Goal: Task Accomplishment & Management: Manage account settings

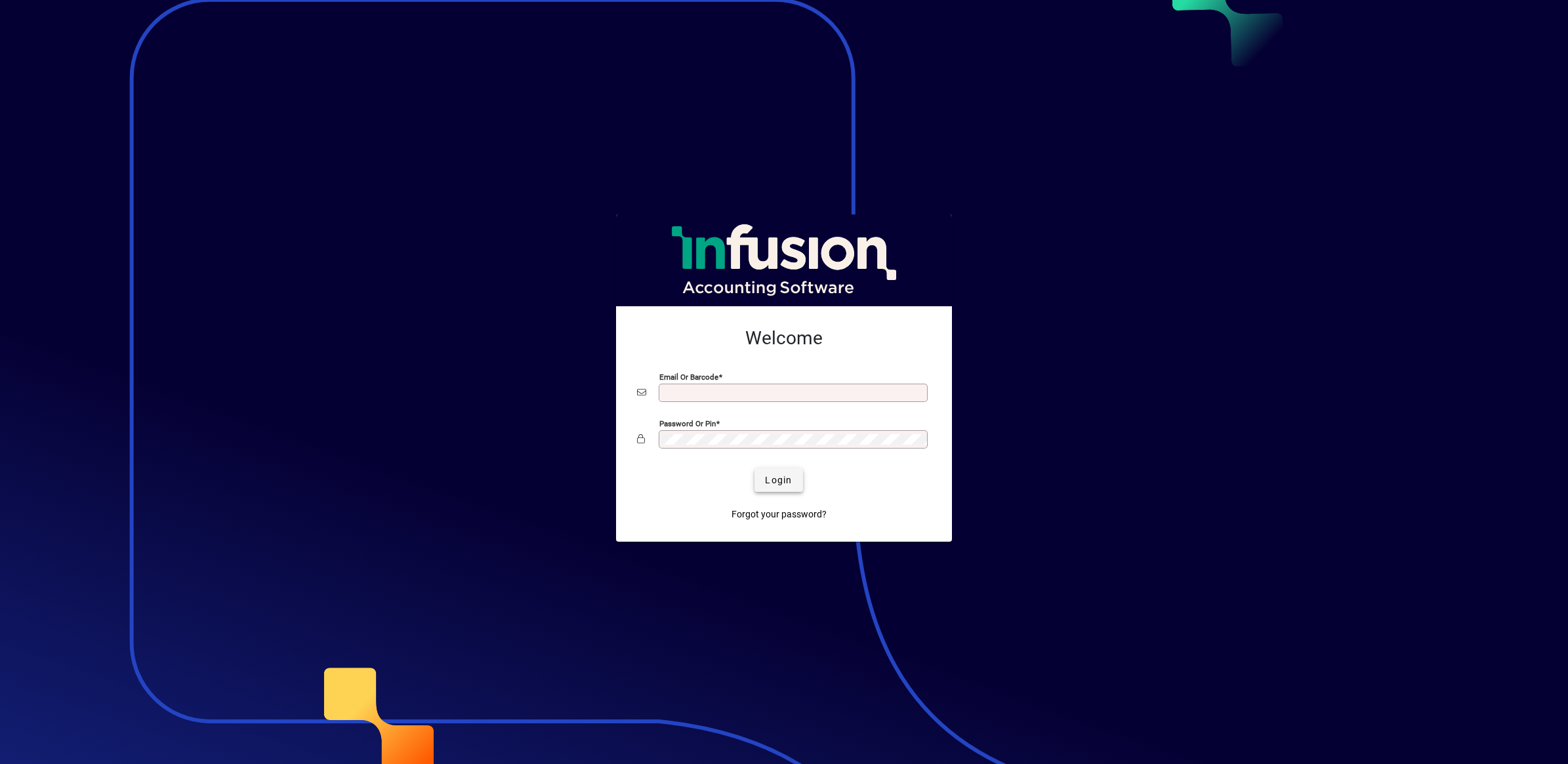
type input "**********"
click at [774, 482] on span "Login" at bounding box center [778, 480] width 27 height 14
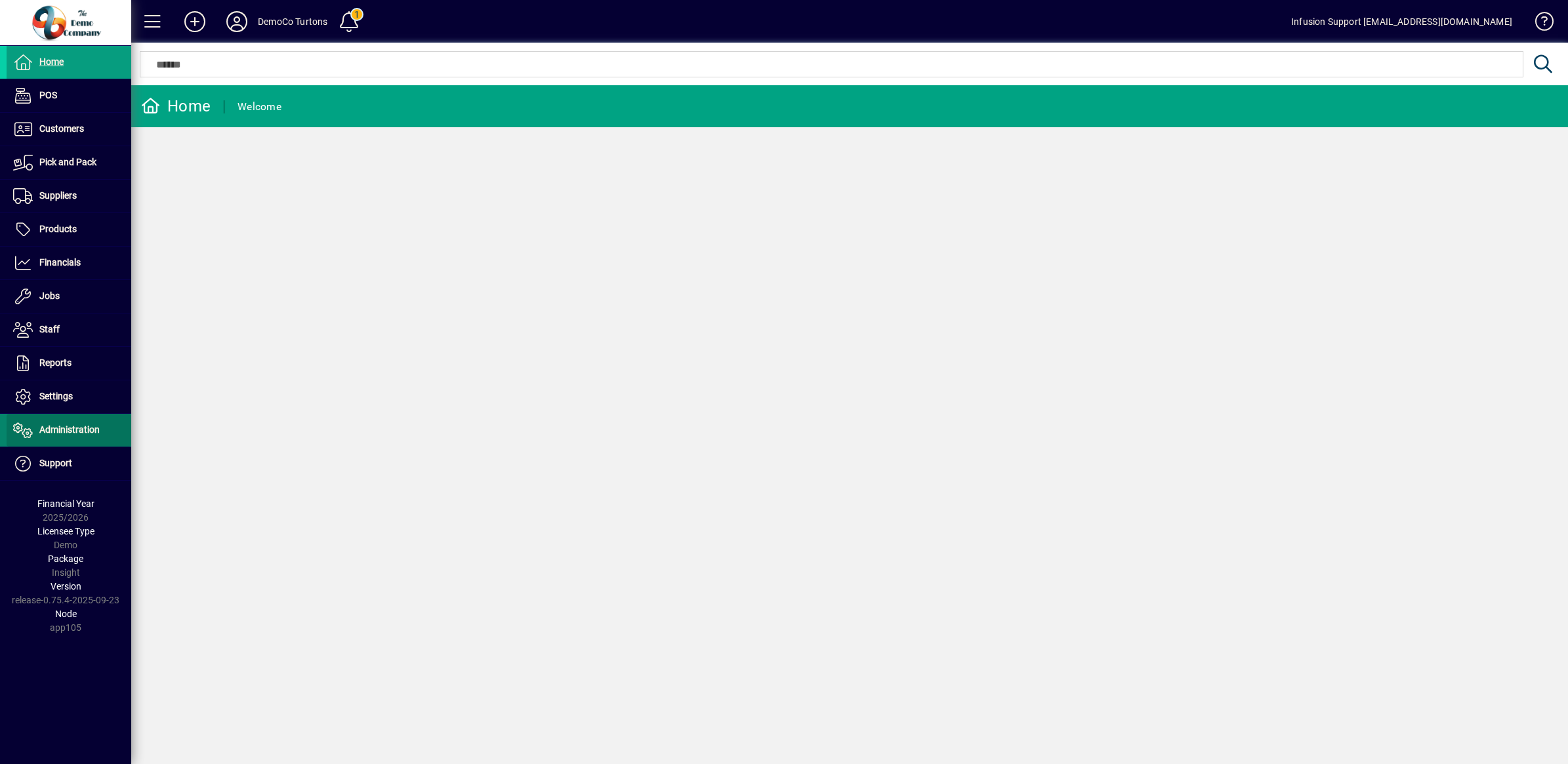
click at [61, 428] on span "Administration" at bounding box center [70, 430] width 60 height 10
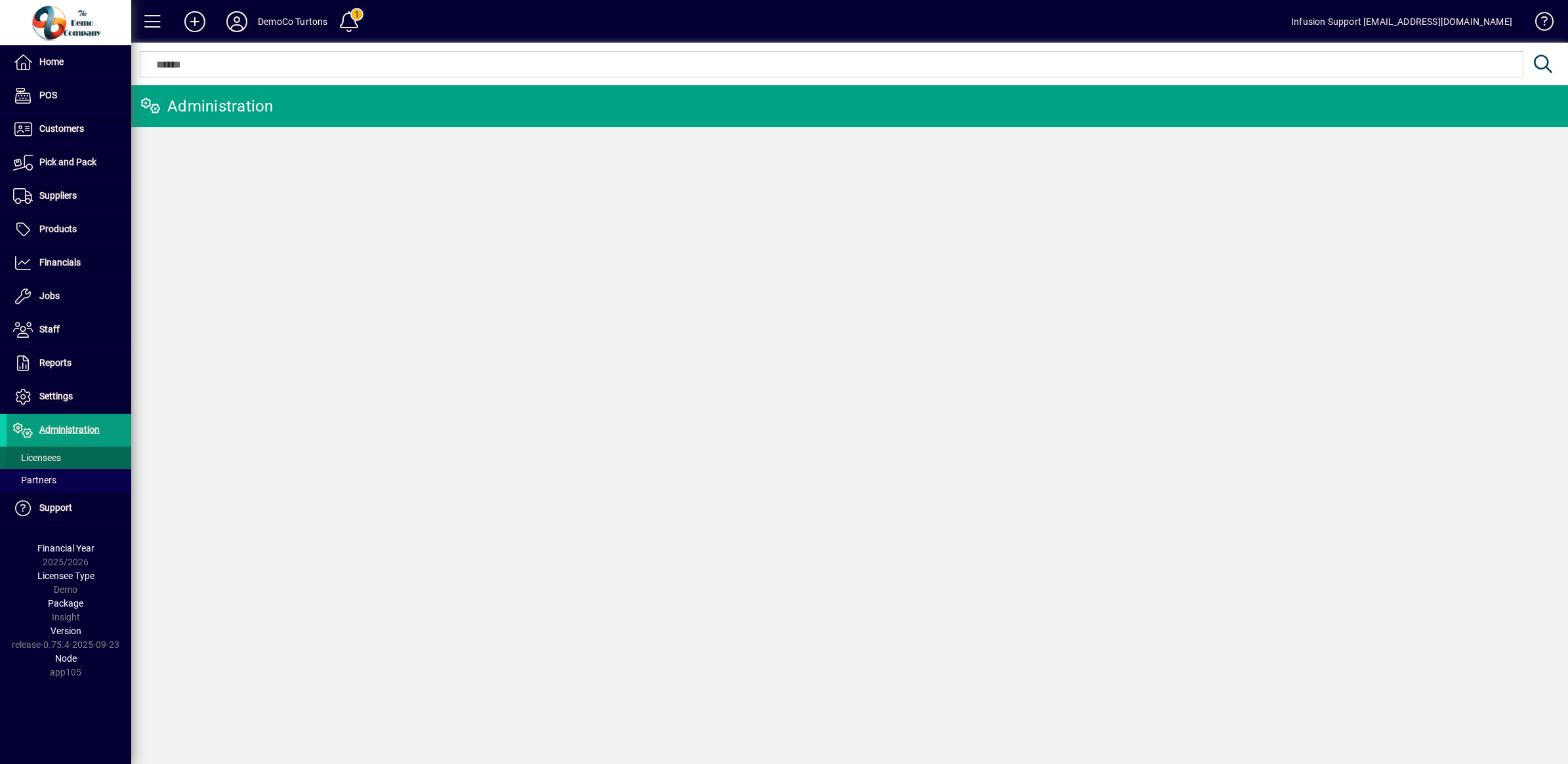
click at [46, 457] on span "Licensees" at bounding box center [37, 458] width 48 height 10
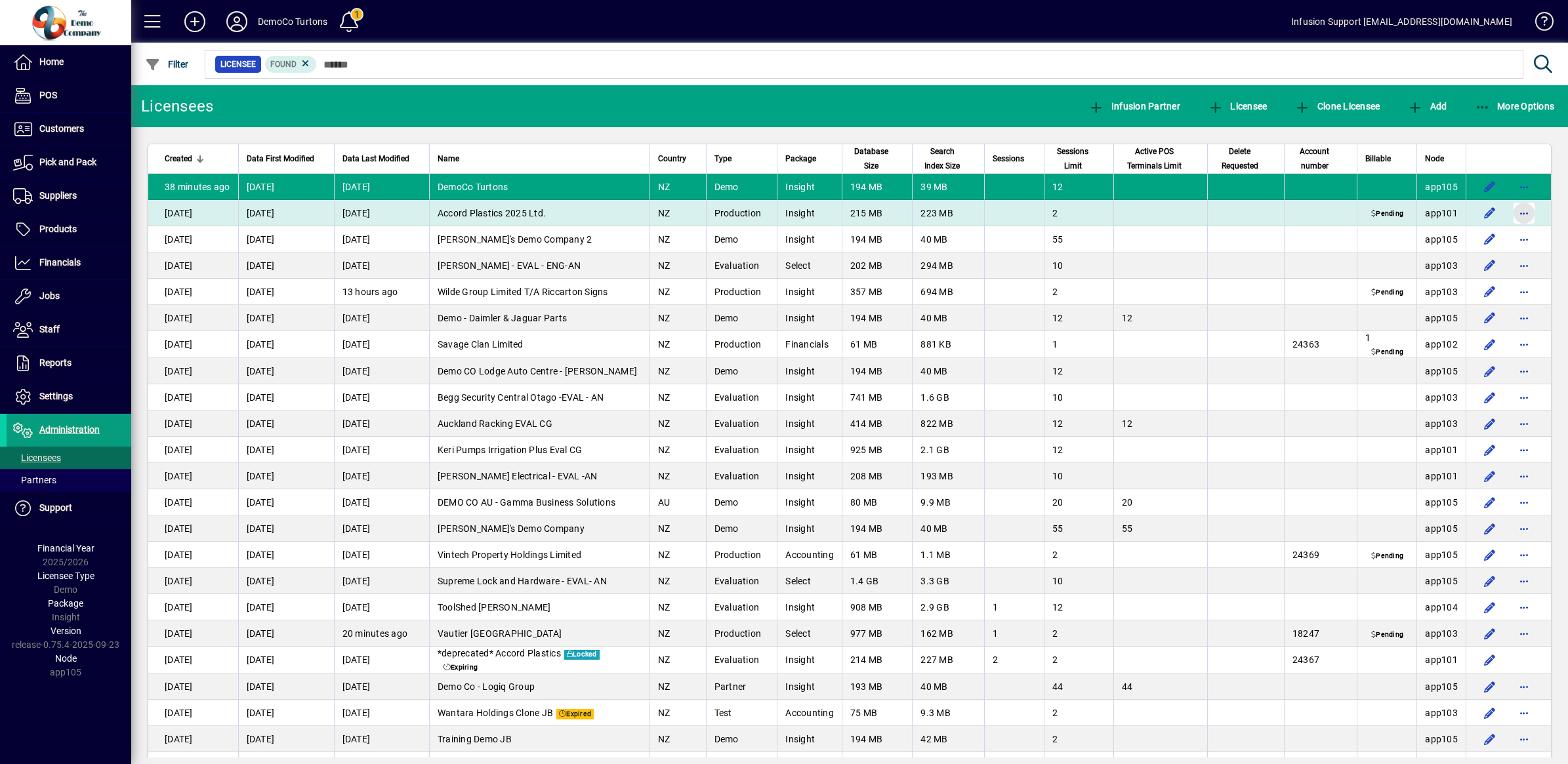
click at [1510, 210] on span "button" at bounding box center [1524, 213] width 31 height 31
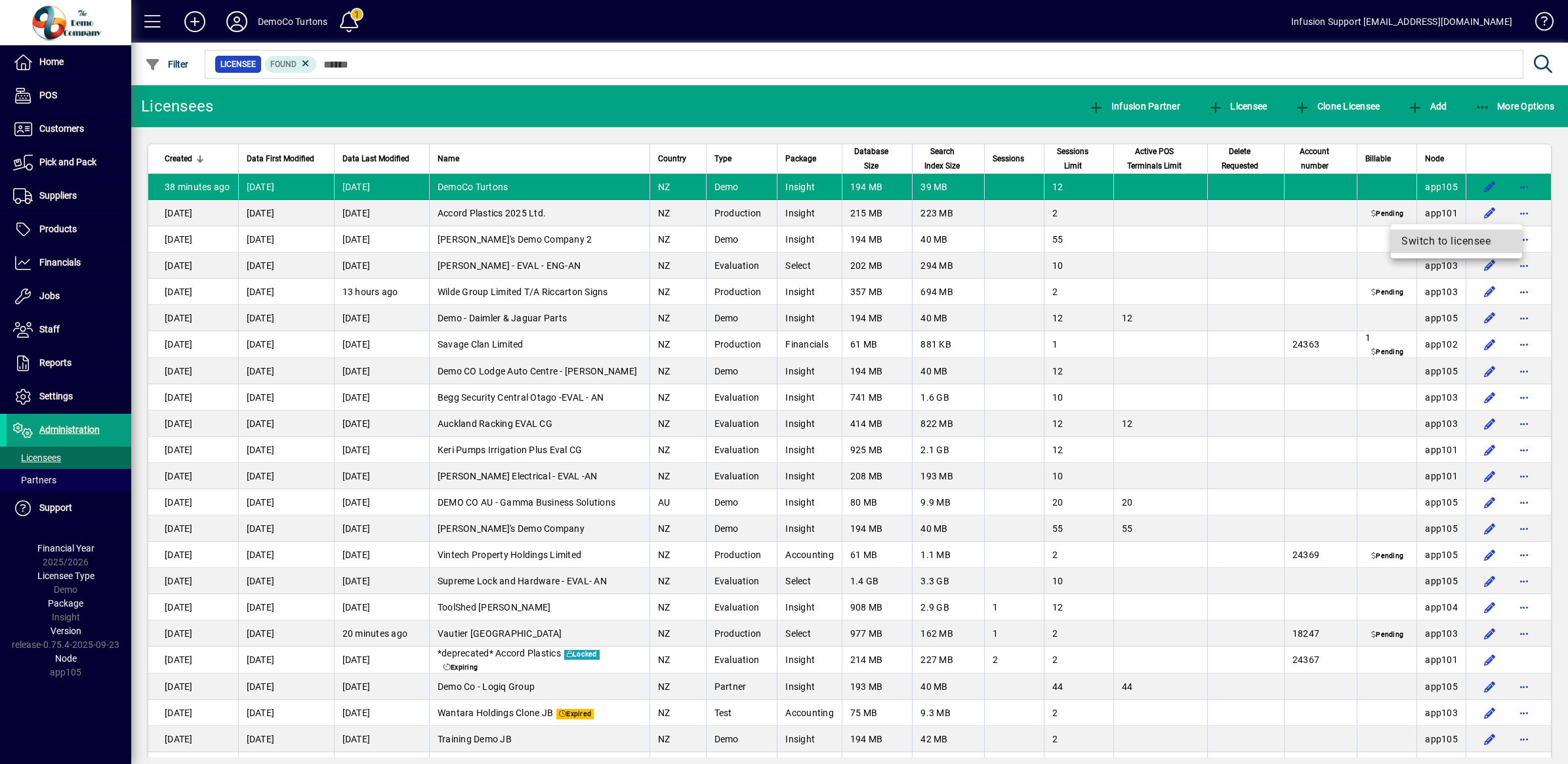
click at [1468, 237] on span "Switch to licensee" at bounding box center [1456, 241] width 110 height 16
